Goal: Task Accomplishment & Management: Complete application form

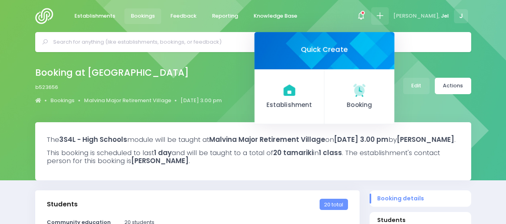
select select "5"
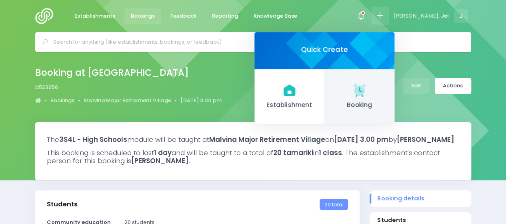
click at [368, 94] on link "Booking" at bounding box center [360, 96] width 70 height 55
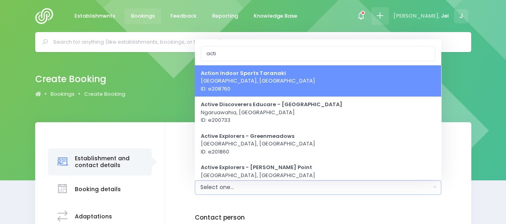
type input "acti"
click at [385, 13] on icon at bounding box center [379, 15] width 9 height 9
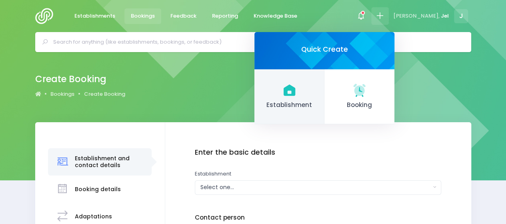
click at [295, 92] on icon at bounding box center [289, 89] width 12 height 11
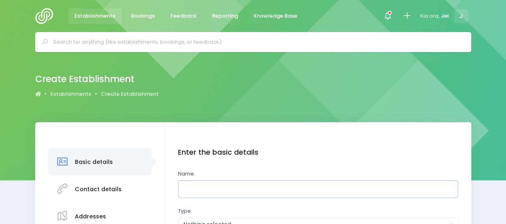
click at [200, 190] on input "text" at bounding box center [318, 189] width 280 height 18
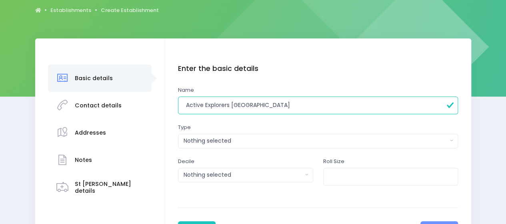
scroll to position [120, 0]
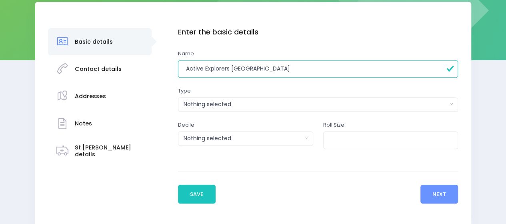
type input "Active Explorers [GEOGRAPHIC_DATA]"
click at [227, 100] on button "Nothing selected" at bounding box center [318, 104] width 280 height 14
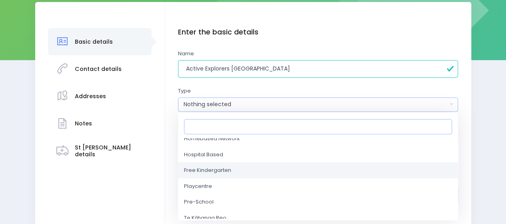
scroll to position [80, 0]
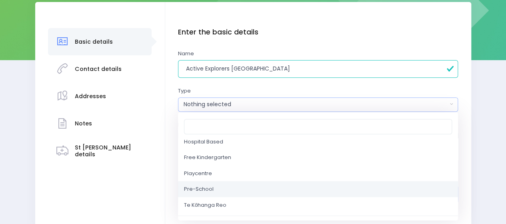
click at [215, 190] on link "Pre-School" at bounding box center [318, 189] width 280 height 16
select select "Pre-School"
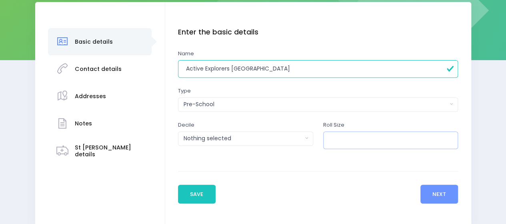
click at [332, 139] on input "number" at bounding box center [390, 140] width 135 height 18
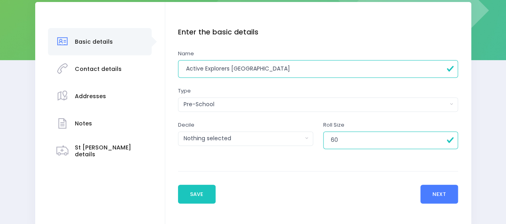
type input "60"
click at [451, 192] on button "Next" at bounding box center [440, 193] width 38 height 19
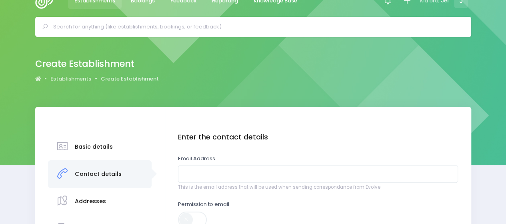
scroll to position [0, 0]
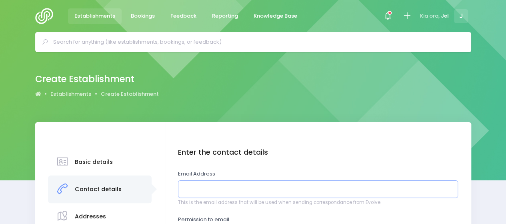
click at [226, 192] on input "email" at bounding box center [318, 189] width 280 height 18
paste input "Active Explorers (Upper Hutt) - CM <cm.upperhutt@activeexplorers.co.nz>"
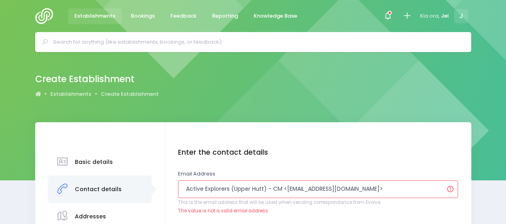
drag, startPoint x: 273, startPoint y: 188, endPoint x: 156, endPoint y: 188, distance: 117.3
click at [317, 187] on input "CM <cm.upperhutt@activeexplorers.co.nz>" at bounding box center [318, 189] width 280 height 18
click at [200, 186] on input "CM <cm.upperhutt@activeexplorers.co.nz" at bounding box center [318, 189] width 280 height 18
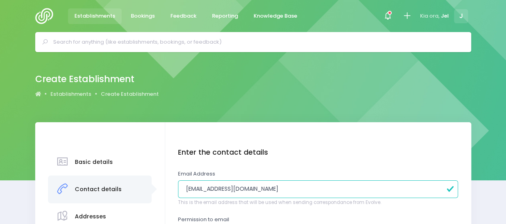
scroll to position [160, 0]
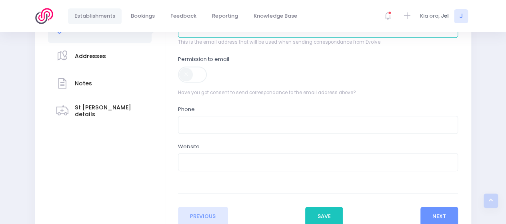
type input "[EMAIL_ADDRESS][DOMAIN_NAME]"
click at [192, 77] on span at bounding box center [193, 74] width 30 height 16
click at [452, 218] on button "Next" at bounding box center [440, 215] width 38 height 19
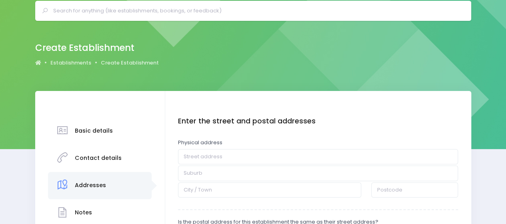
scroll to position [80, 0]
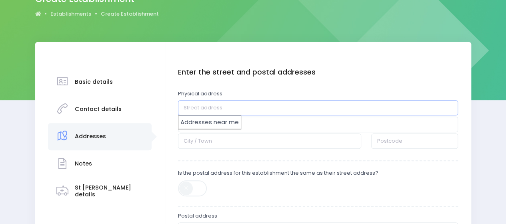
click at [226, 108] on input "text" at bounding box center [318, 107] width 280 height 15
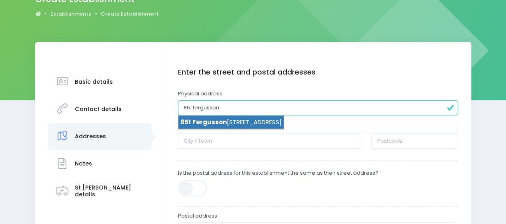
click at [259, 125] on li "851 Fergusson Drive, Upper Hutt 5018" at bounding box center [230, 123] width 105 height 14
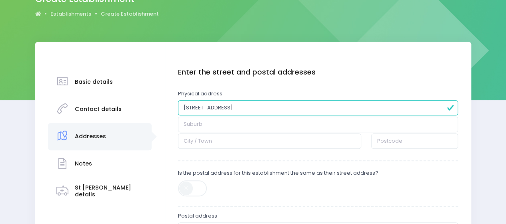
type input "851 Fergusson Drive"
type input "Upper Hutt"
type input "5018"
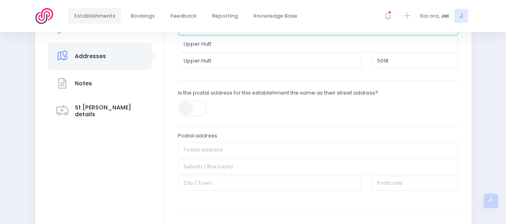
scroll to position [200, 0]
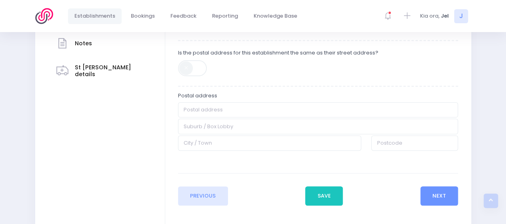
click at [182, 73] on span at bounding box center [193, 68] width 30 height 16
type input "851 Fergusson Drive"
type input "Upper Hutt"
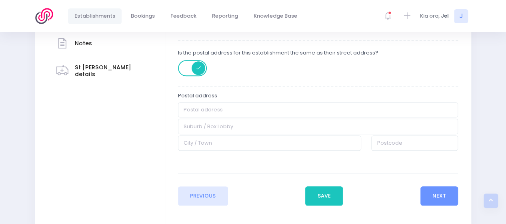
type input "5018"
click at [435, 196] on button "Next" at bounding box center [440, 195] width 38 height 19
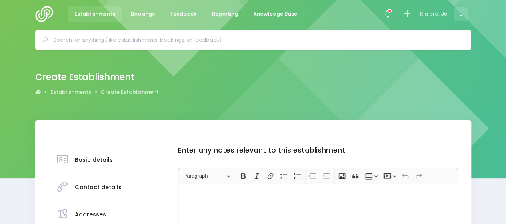
scroll to position [0, 0]
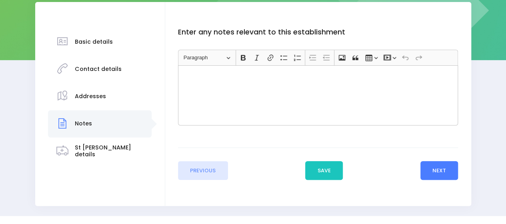
click at [432, 168] on button "Next" at bounding box center [440, 170] width 38 height 19
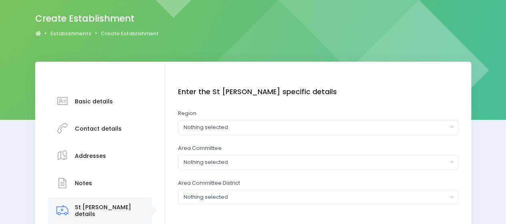
scroll to position [80, 0]
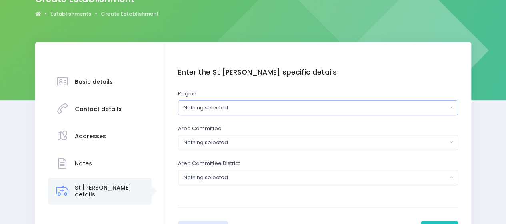
click at [226, 104] on div "Nothing selected" at bounding box center [316, 108] width 264 height 8
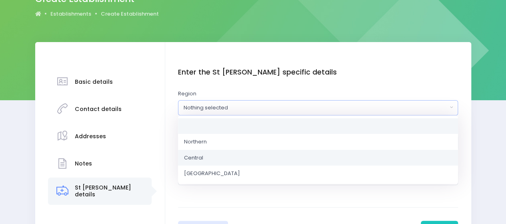
click at [204, 156] on link "Central" at bounding box center [318, 157] width 280 height 16
select select "Central"
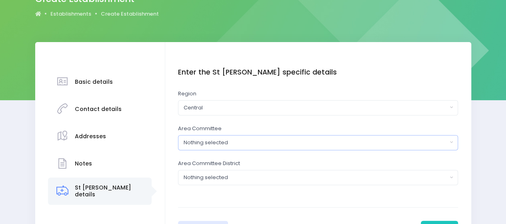
click at [217, 146] on div "Nothing selected" at bounding box center [316, 142] width 264 height 8
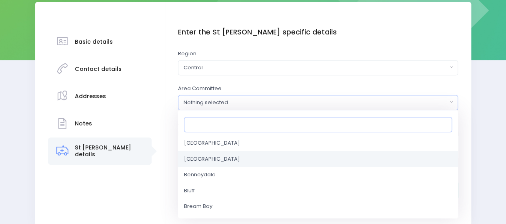
type input "g"
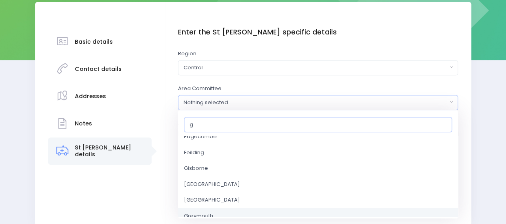
scroll to position [40, 0]
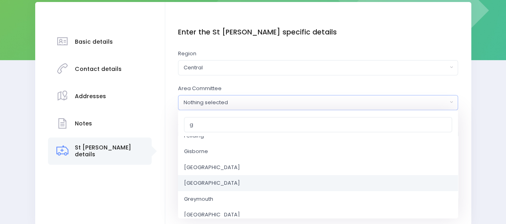
click at [217, 182] on span "Greater Wellington" at bounding box center [212, 183] width 56 height 8
select select "Greater Wellington"
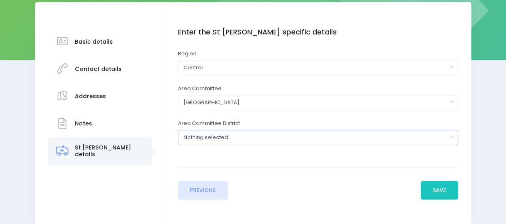
click at [234, 138] on div "Nothing selected" at bounding box center [316, 137] width 264 height 8
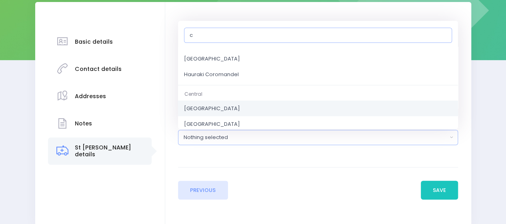
type input "c"
click at [213, 105] on span "Central District" at bounding box center [212, 108] width 56 height 8
select select "Central District"
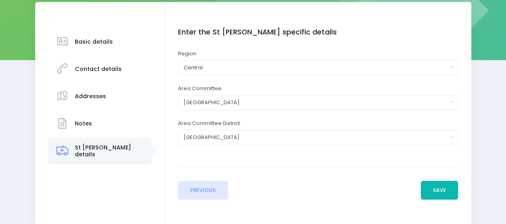
click at [432, 189] on button "Save" at bounding box center [440, 189] width 38 height 19
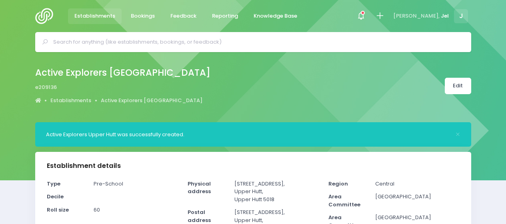
select select "5"
click at [385, 12] on icon at bounding box center [379, 15] width 9 height 9
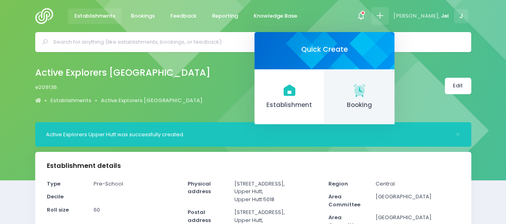
click at [370, 98] on link "Booking" at bounding box center [360, 96] width 70 height 55
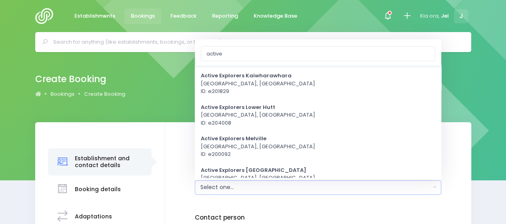
scroll to position [320, 0]
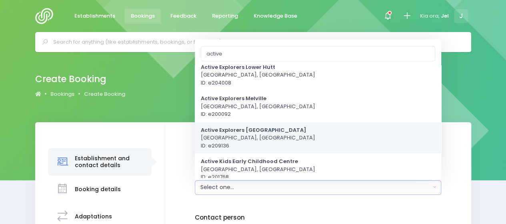
type input "active"
click at [267, 134] on span "Active Explorers Upper Hutt Upper Hutt, Central Region ID: e209136" at bounding box center [258, 138] width 114 height 24
select select "209136"
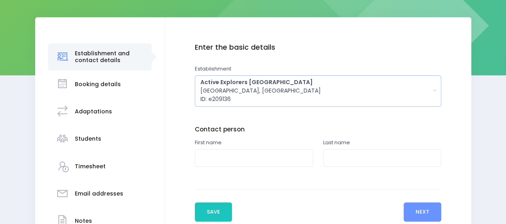
scroll to position [120, 0]
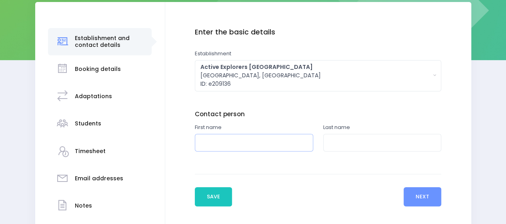
click at [251, 143] on input "text" at bounding box center [254, 143] width 118 height 18
type input "Nakita"
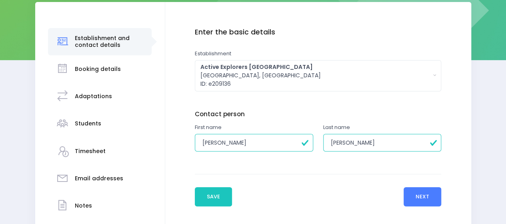
type input "Hart"
click at [423, 189] on button "Next" at bounding box center [423, 196] width 38 height 19
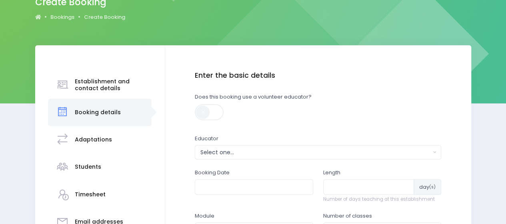
scroll to position [80, 0]
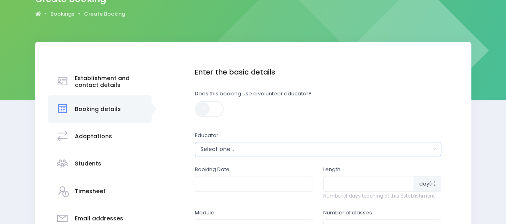
click at [236, 149] on div "Select one..." at bounding box center [315, 149] width 231 height 8
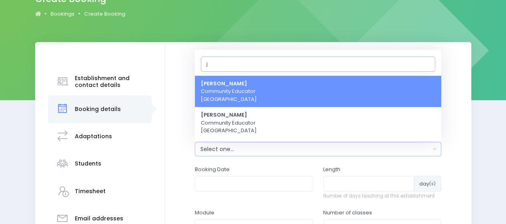
type input "j"
click at [237, 100] on span "Jel Pollock Community Educator Central Region" at bounding box center [229, 92] width 56 height 24
select select "365055"
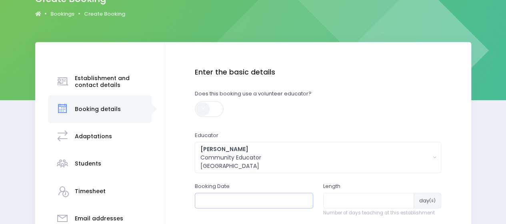
click at [224, 201] on input "text" at bounding box center [254, 199] width 118 height 15
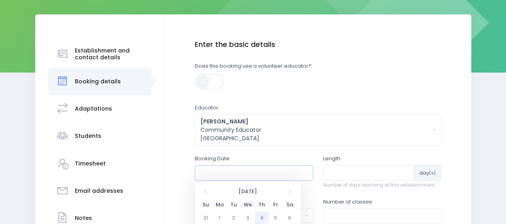
scroll to position [120, 0]
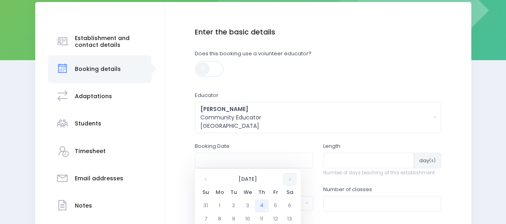
click at [290, 174] on th at bounding box center [290, 178] width 14 height 13
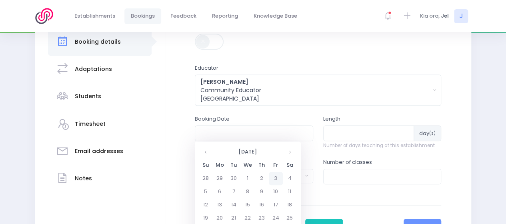
scroll to position [160, 0]
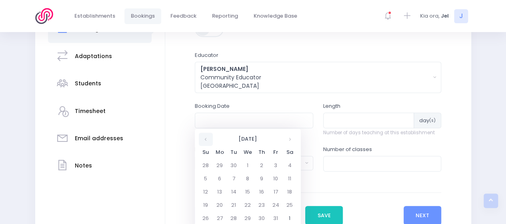
click at [206, 140] on th at bounding box center [206, 138] width 14 height 13
click at [258, 208] on td "25" at bounding box center [262, 204] width 14 height 13
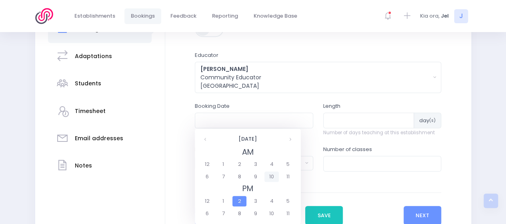
click at [270, 176] on span "10" at bounding box center [272, 176] width 14 height 10
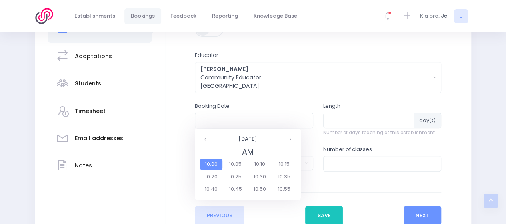
click at [208, 168] on span "10:00" at bounding box center [211, 164] width 22 height 10
type input "25/09/2025 10:00 AM"
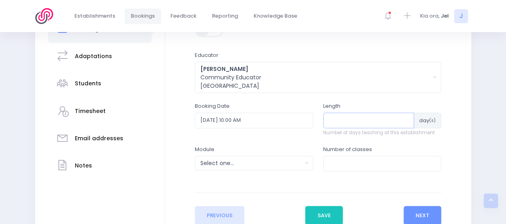
click at [333, 121] on input "number" at bounding box center [368, 119] width 91 height 15
type input "1"
click at [255, 164] on div "Select one..." at bounding box center [251, 163] width 102 height 8
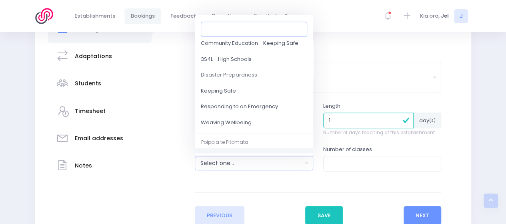
scroll to position [80, 0]
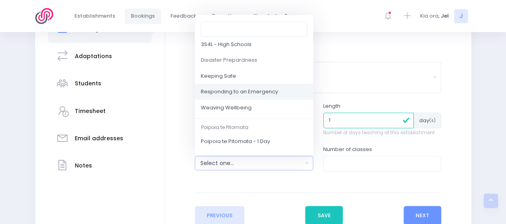
click at [253, 93] on span "Responding to an Emergency" at bounding box center [239, 92] width 77 height 8
select select "Responding to an Emergency"
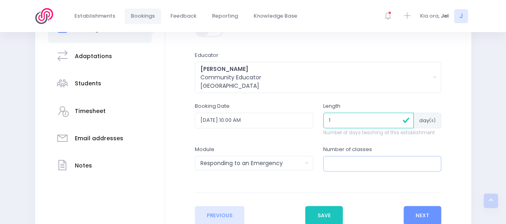
click at [343, 160] on input "number" at bounding box center [382, 163] width 118 height 15
type input "1"
click at [425, 218] on button "Next" at bounding box center [423, 215] width 38 height 19
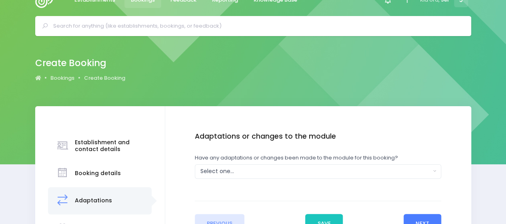
scroll to position [0, 0]
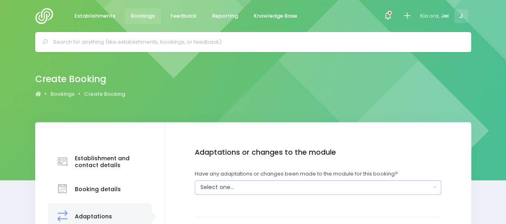
click at [238, 185] on div "Select one..." at bounding box center [315, 187] width 231 height 8
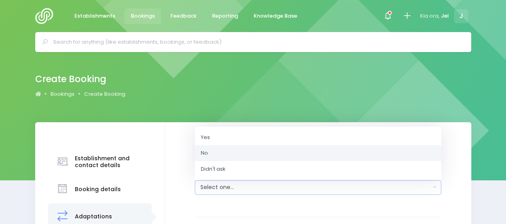
click at [230, 158] on link "No" at bounding box center [318, 153] width 247 height 16
select select "No"
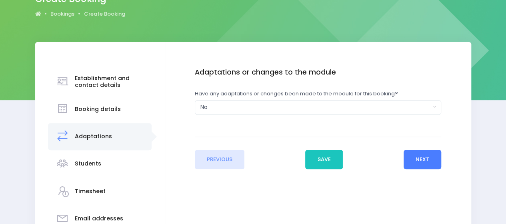
click at [422, 152] on button "Next" at bounding box center [423, 159] width 38 height 19
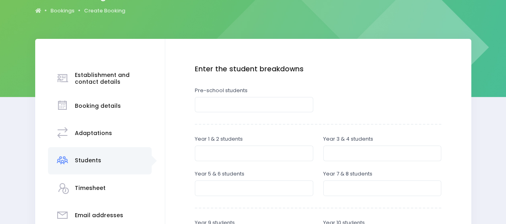
scroll to position [120, 0]
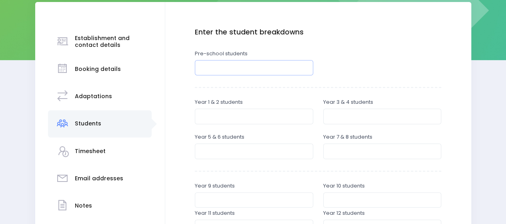
click at [235, 69] on input "number" at bounding box center [254, 67] width 118 height 15
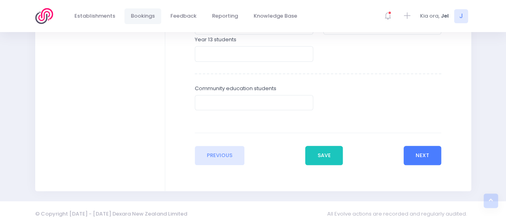
type input "60"
click at [431, 155] on button "Next" at bounding box center [423, 155] width 38 height 19
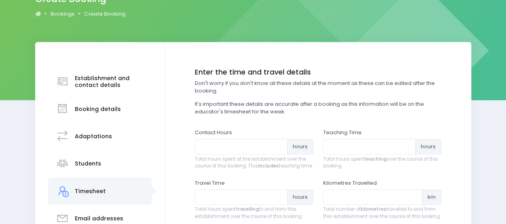
scroll to position [160, 0]
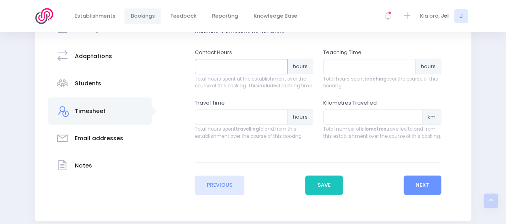
click at [220, 65] on input "number" at bounding box center [241, 66] width 93 height 15
type input "1"
click at [369, 69] on input "number" at bounding box center [369, 66] width 93 height 15
type input "1"
click at [253, 124] on input "number" at bounding box center [241, 116] width 93 height 15
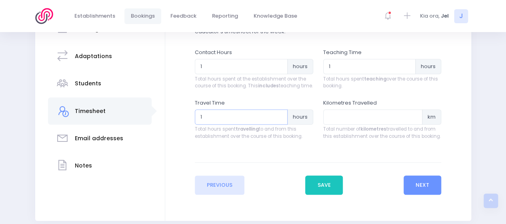
type input "1"
drag, startPoint x: 313, startPoint y: 115, endPoint x: 325, endPoint y: 119, distance: 13.0
click at [321, 118] on div "Travel Time 1 hours Total hours spent travelling to and from this establishment…" at bounding box center [318, 124] width 257 height 50
click at [336, 120] on input "number" at bounding box center [373, 116] width 100 height 15
type input "50"
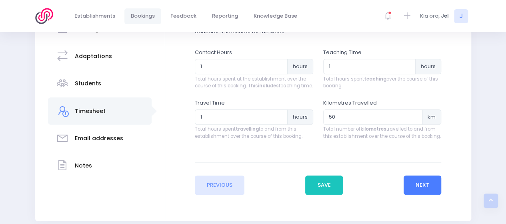
click at [437, 194] on button "Next" at bounding box center [423, 184] width 38 height 19
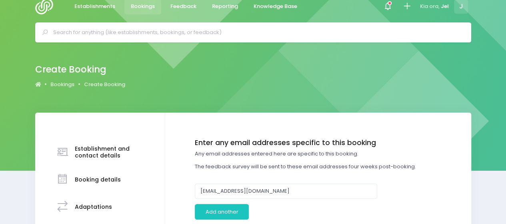
scroll to position [0, 0]
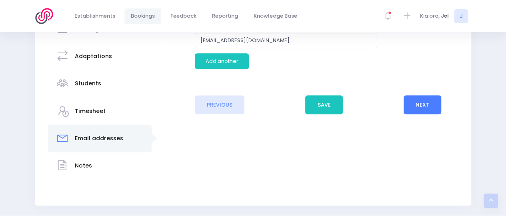
click at [414, 108] on button "Next" at bounding box center [423, 104] width 38 height 19
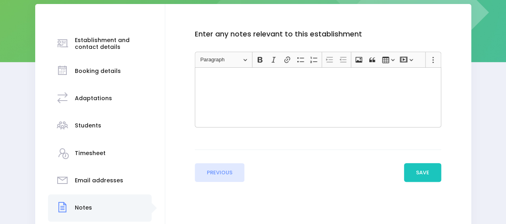
scroll to position [120, 0]
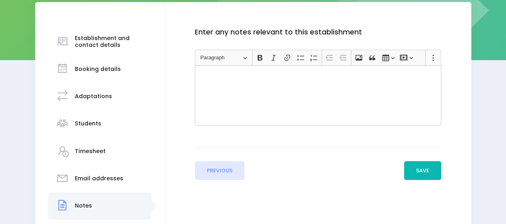
click at [415, 172] on button "Save" at bounding box center [423, 170] width 38 height 19
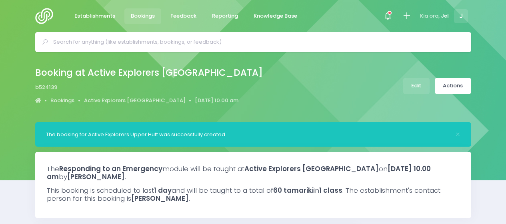
select select "5"
